Goal: Ask a question

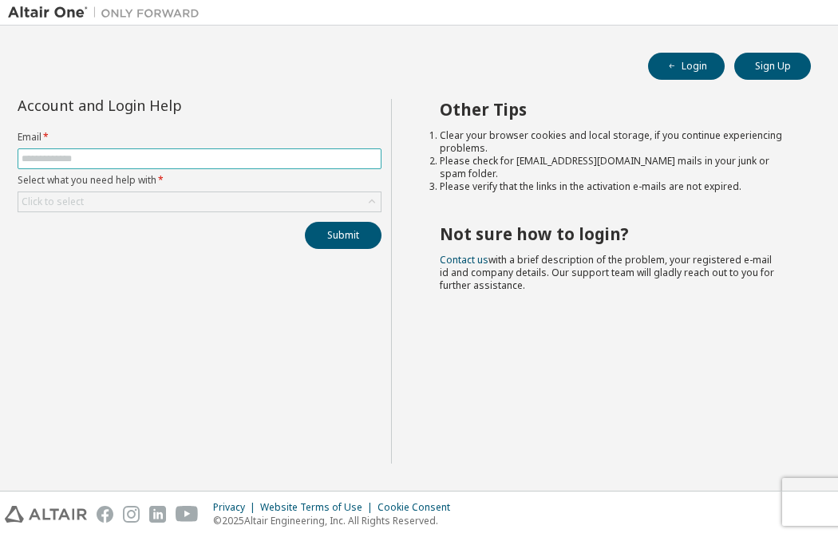
click at [120, 156] on input "text" at bounding box center [200, 158] width 356 height 13
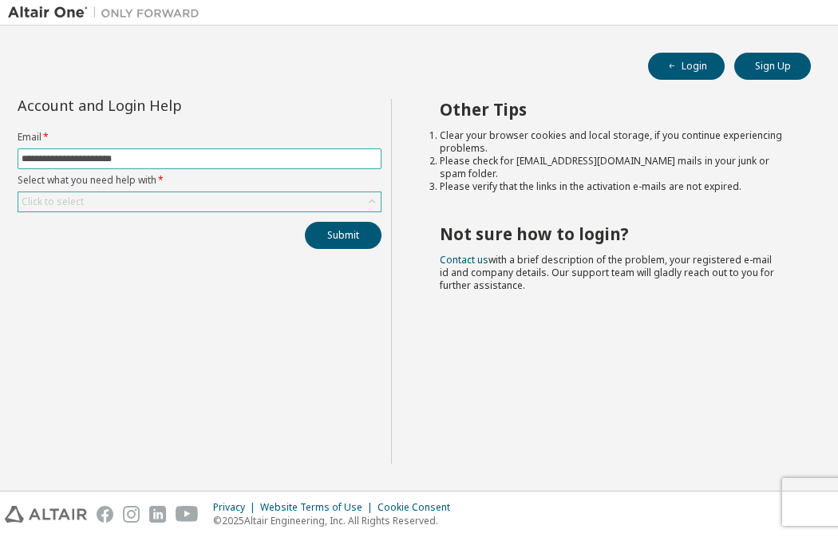
type input "**********"
click at [149, 198] on div "Click to select" at bounding box center [199, 201] width 362 height 19
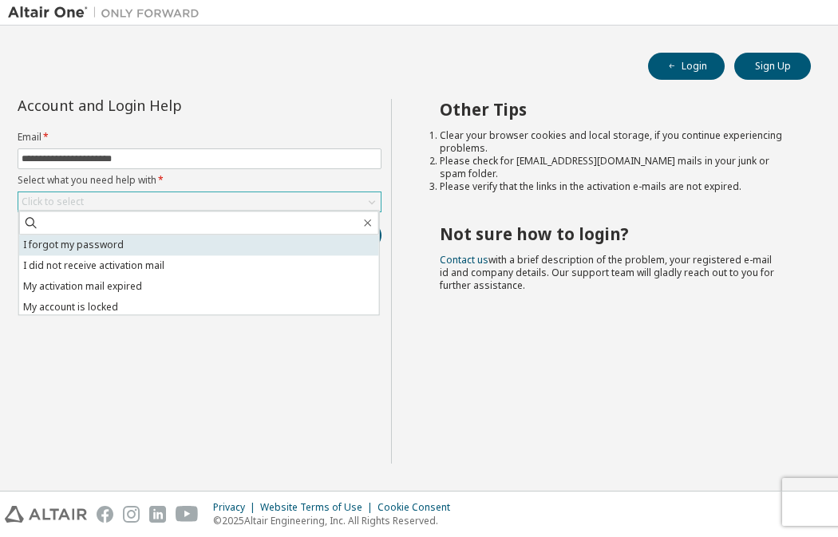
click at [85, 247] on li "I forgot my password" at bounding box center [199, 245] width 360 height 21
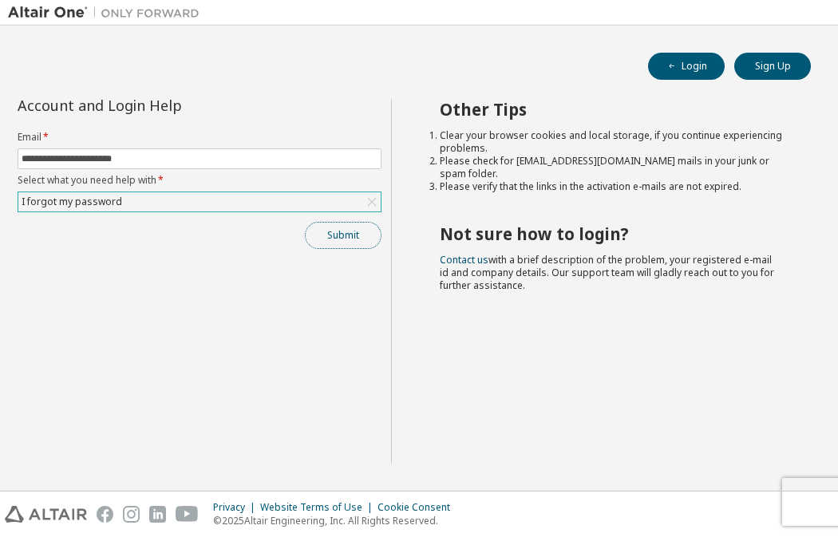
click at [356, 243] on button "Submit" at bounding box center [343, 235] width 77 height 27
click at [345, 238] on button "Submit" at bounding box center [343, 235] width 77 height 27
